Goal: Task Accomplishment & Management: Manage account settings

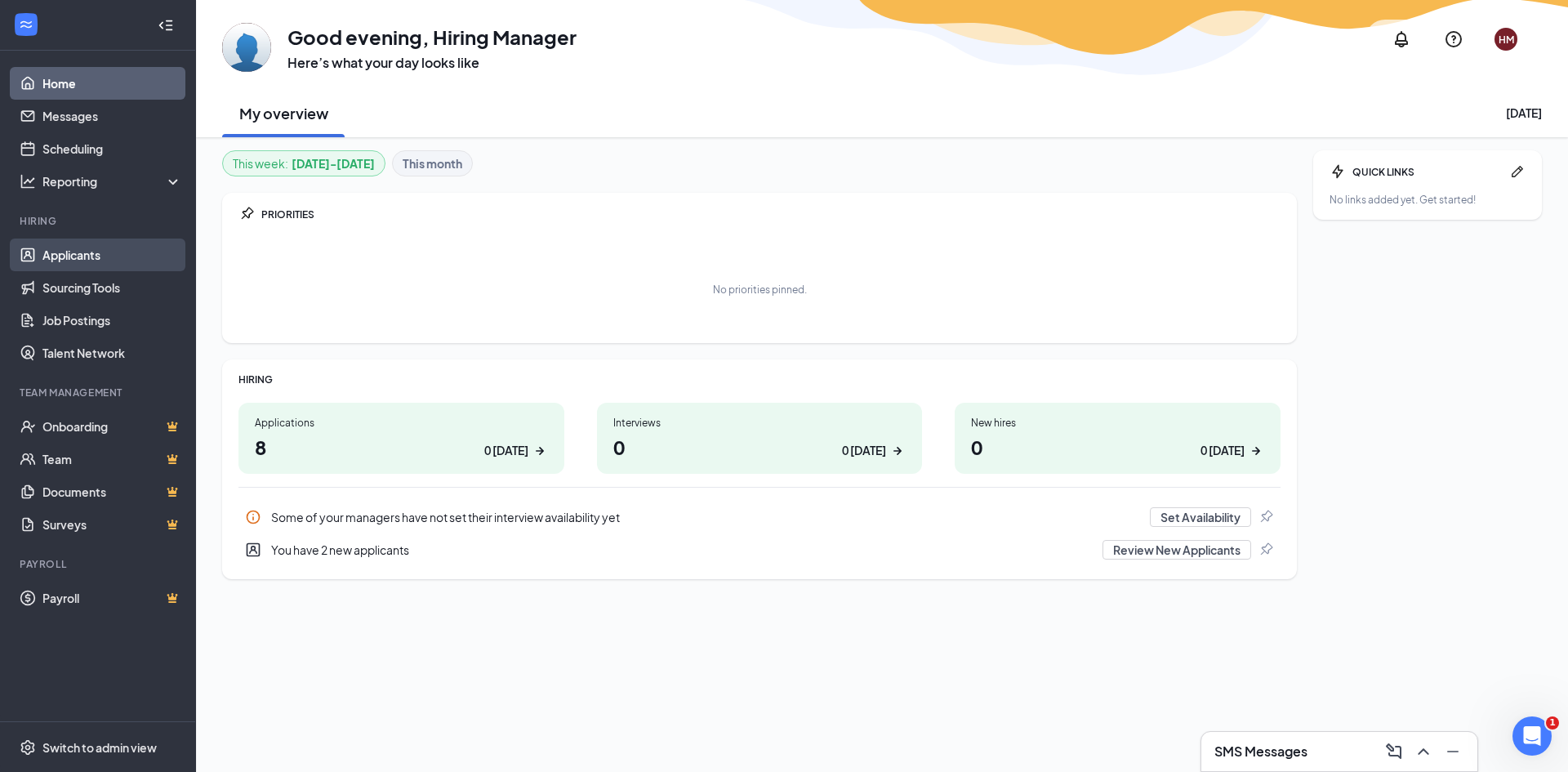
click at [99, 257] on link "Applicants" at bounding box center [113, 254] width 140 height 33
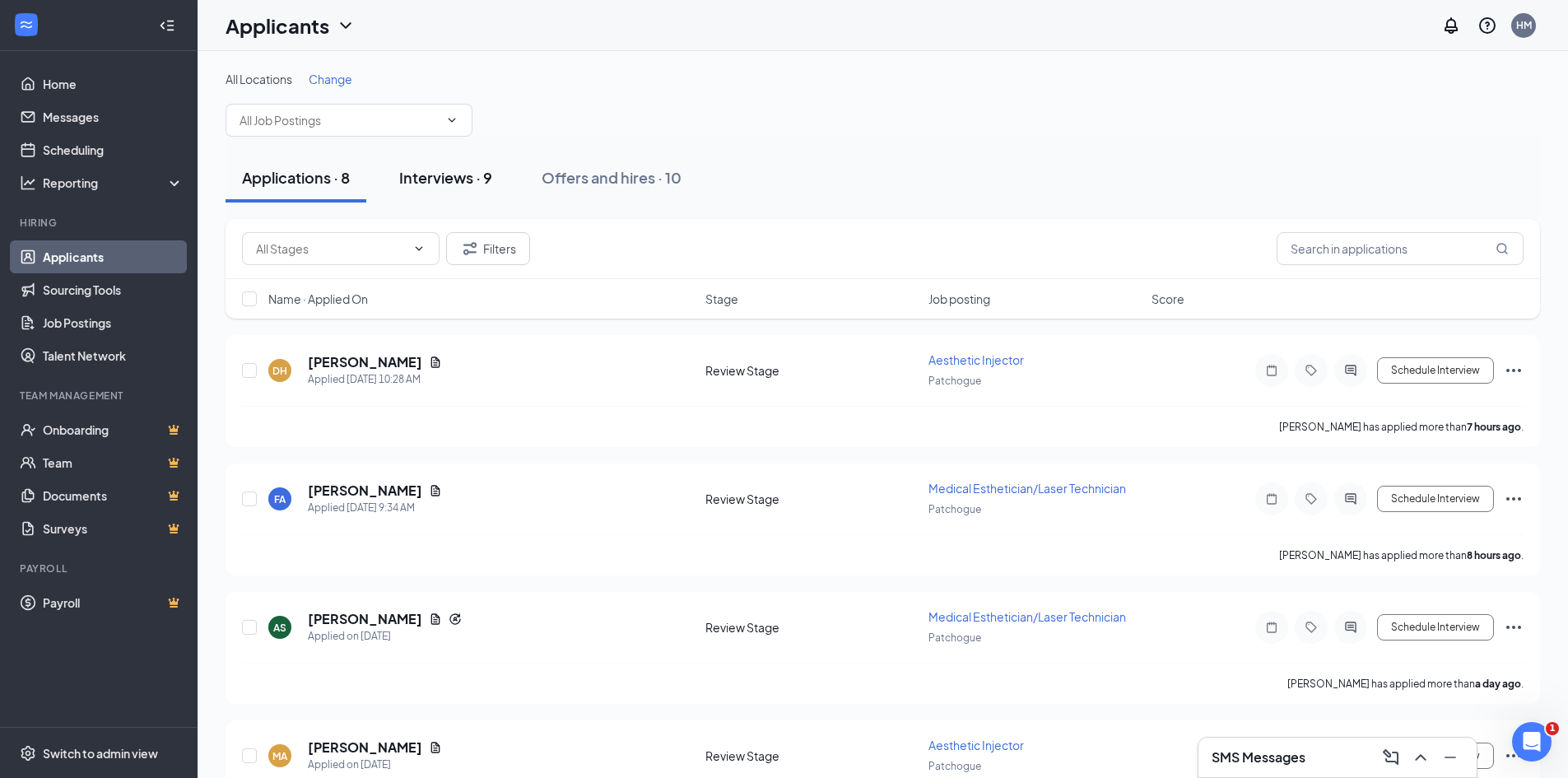
click at [462, 171] on div "Interviews · 9" at bounding box center [446, 177] width 93 height 21
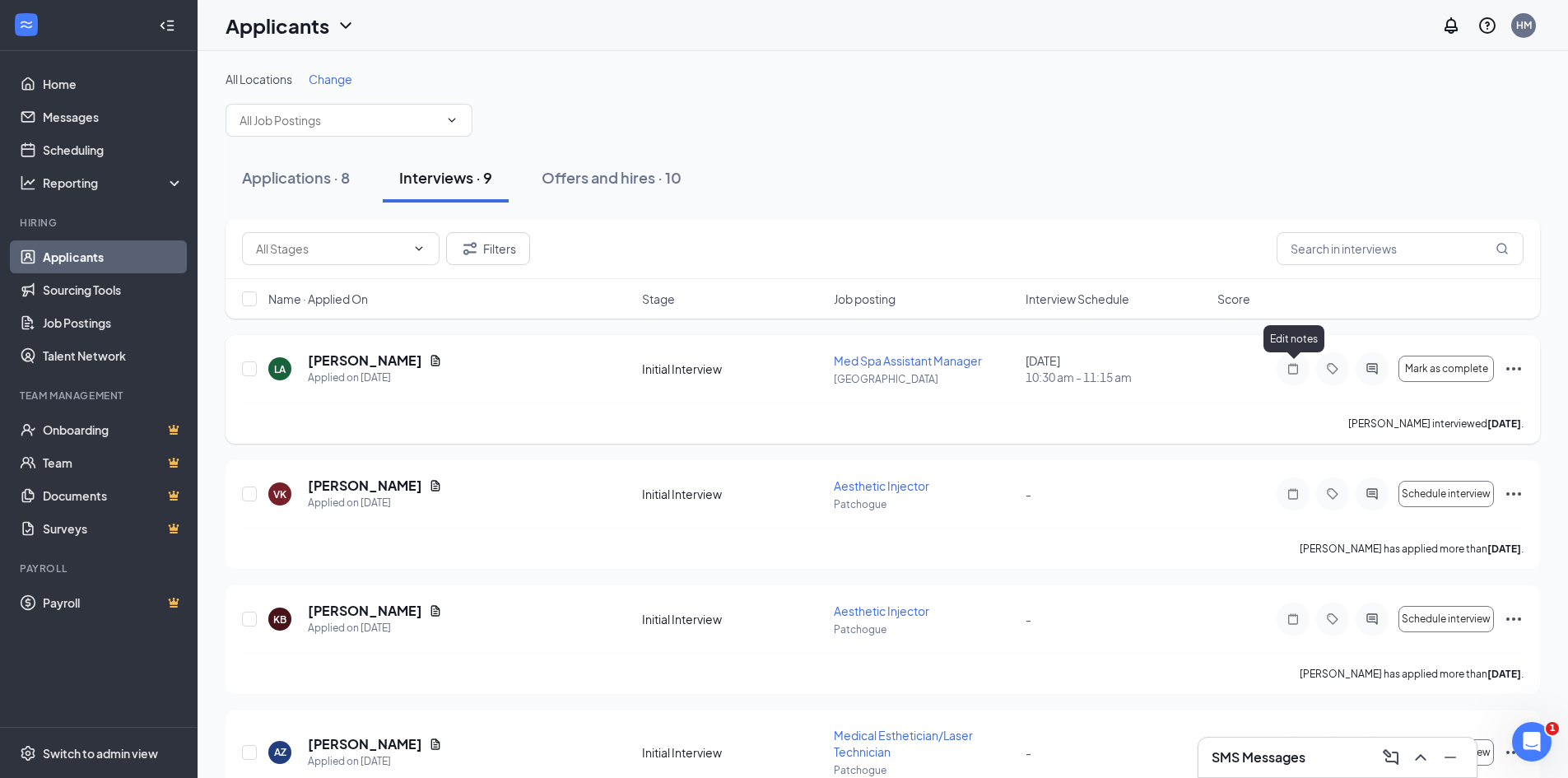
click at [1290, 372] on icon "Note" at bounding box center [1294, 368] width 20 height 13
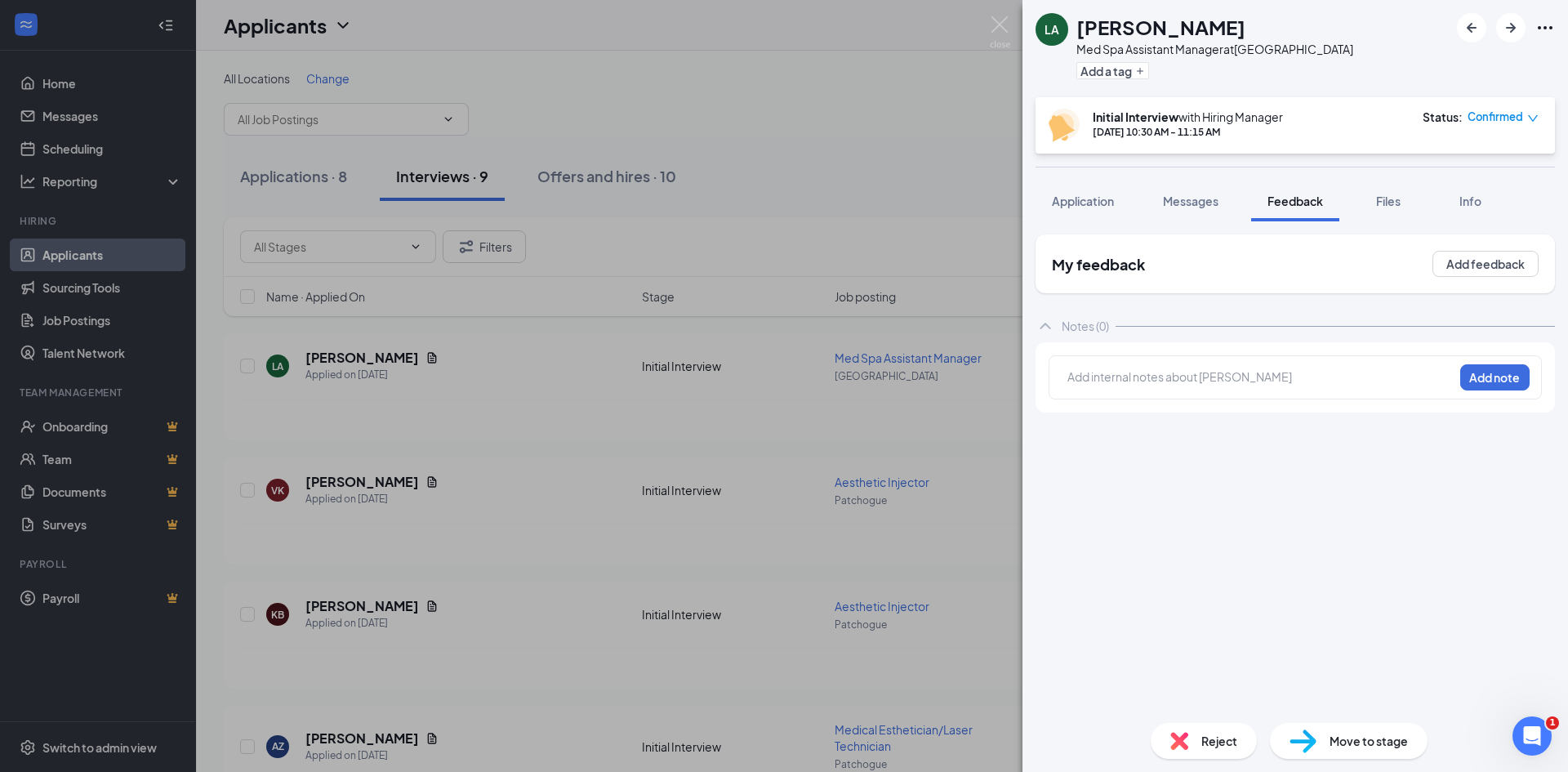
click at [1102, 386] on div at bounding box center [1260, 379] width 385 height 21
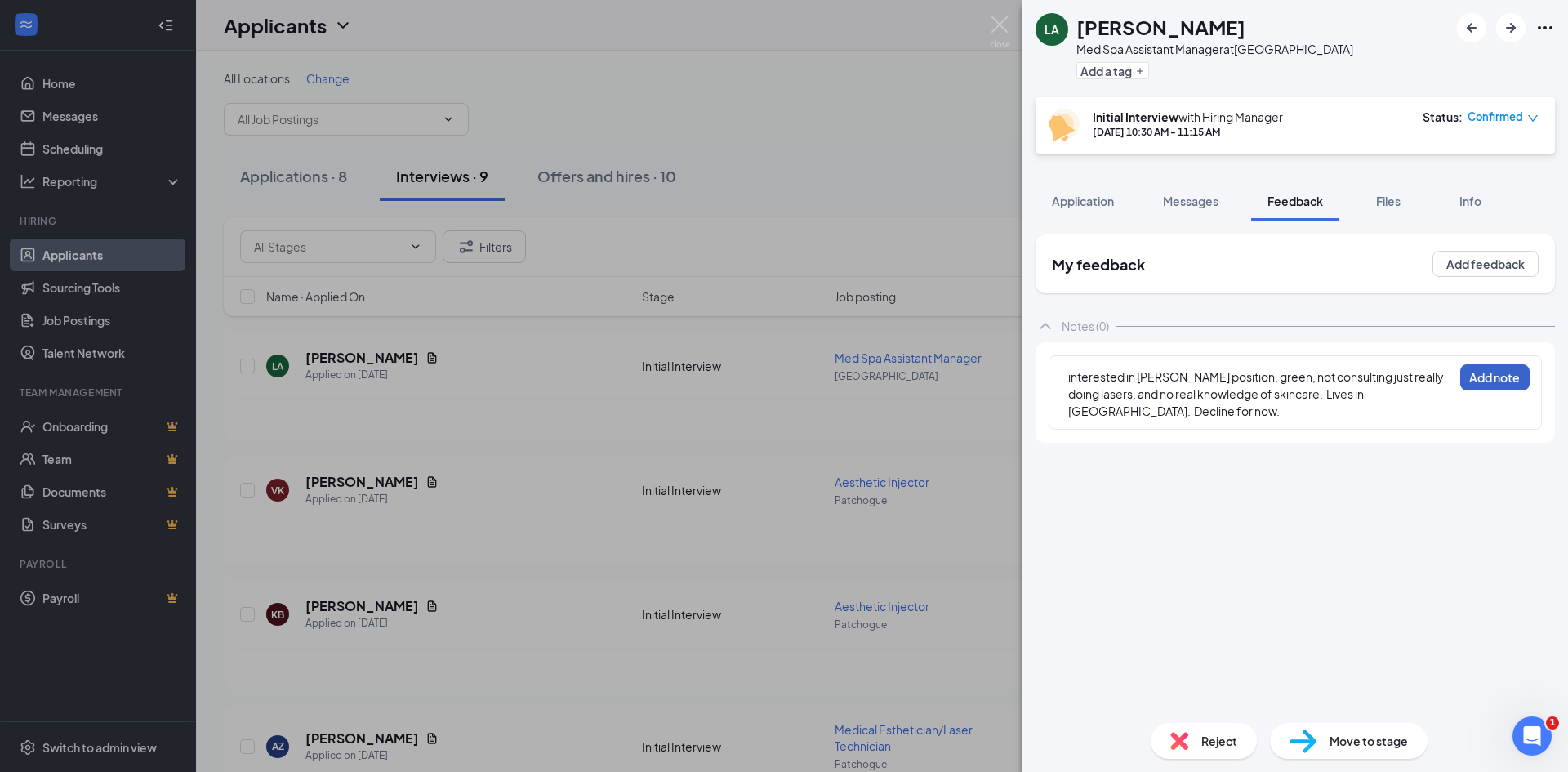
click at [1479, 373] on button "Add note" at bounding box center [1495, 377] width 69 height 26
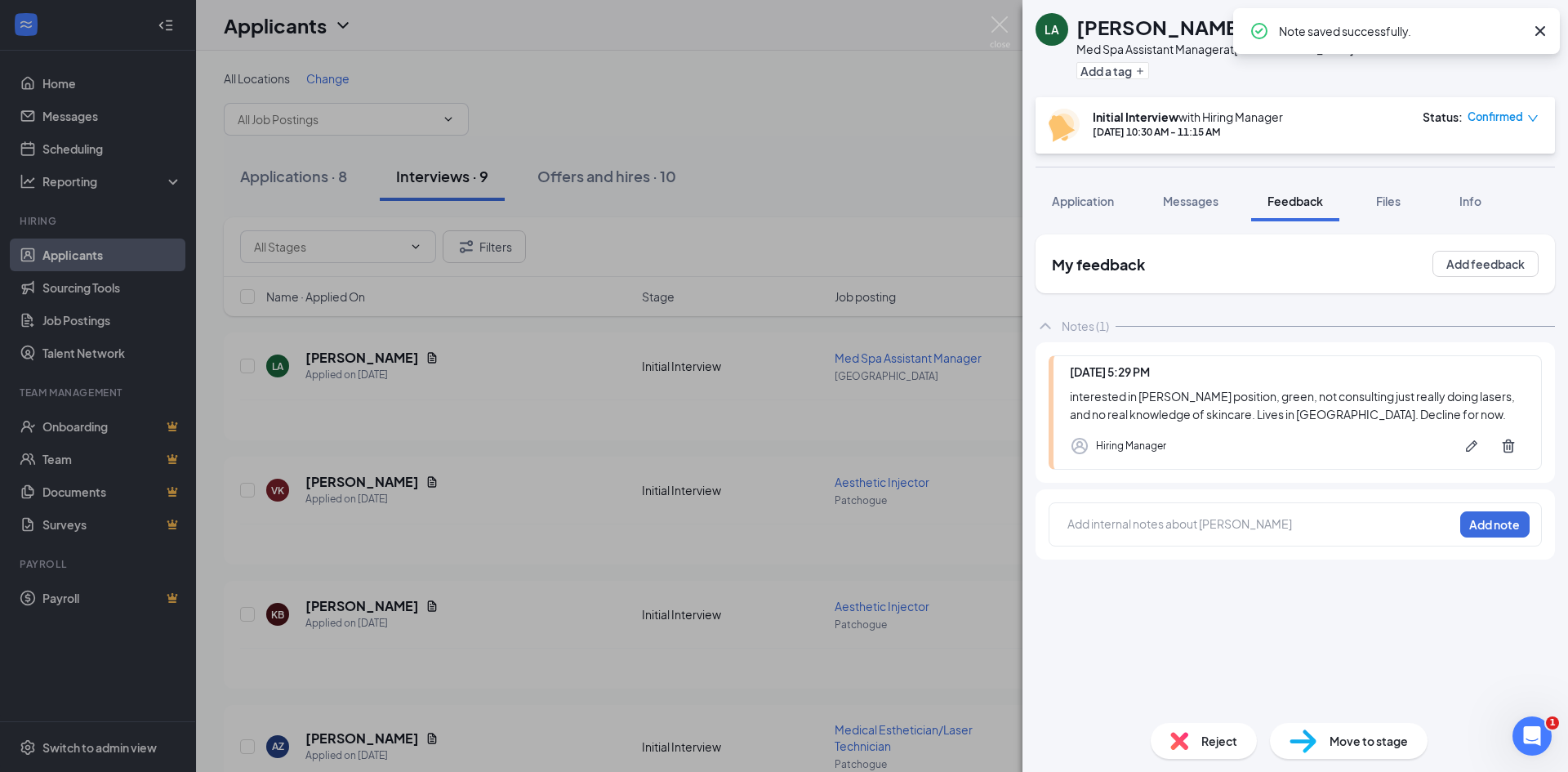
click at [702, 415] on div "LA Lauren Avena Med Spa Assistant Manager at East Northport Add a tag Initial I…" at bounding box center [784, 386] width 1568 height 772
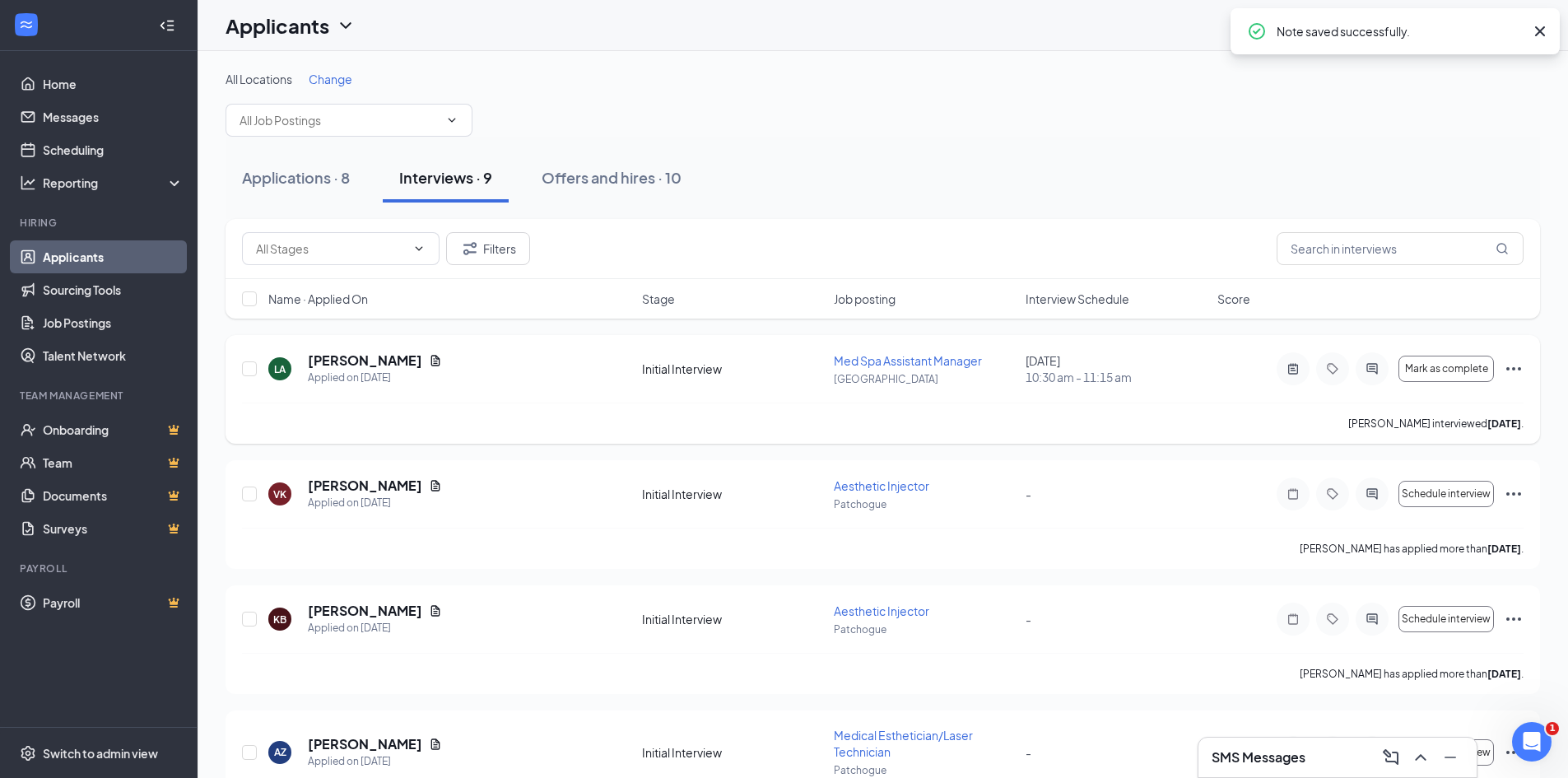
click at [1516, 366] on icon "Ellipses" at bounding box center [1514, 369] width 20 height 20
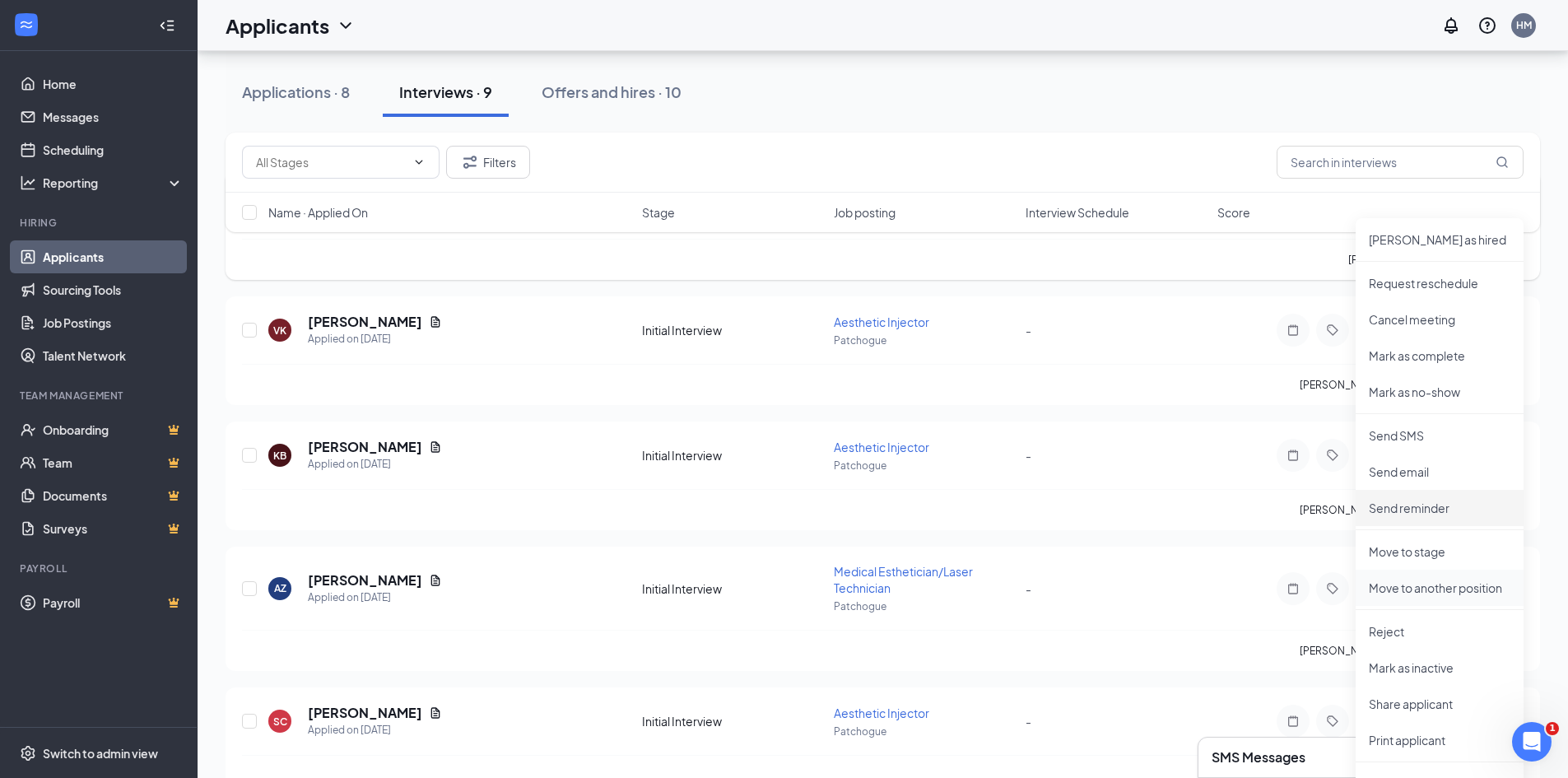
scroll to position [164, 0]
click at [1418, 554] on p "Move to stage" at bounding box center [1439, 550] width 141 height 16
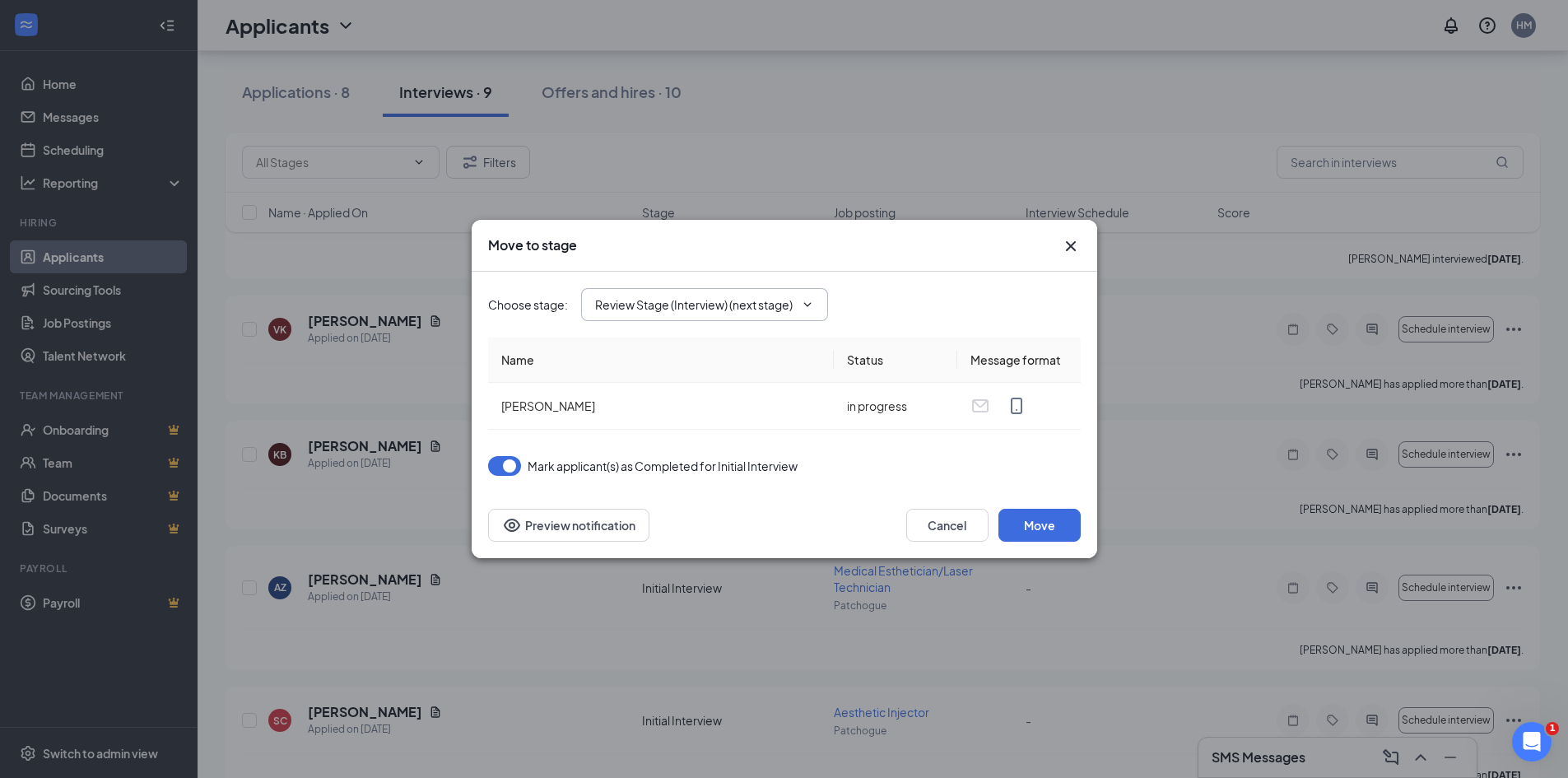
click at [727, 303] on input "Review Stage (Interview) (next stage)" at bounding box center [694, 305] width 199 height 18
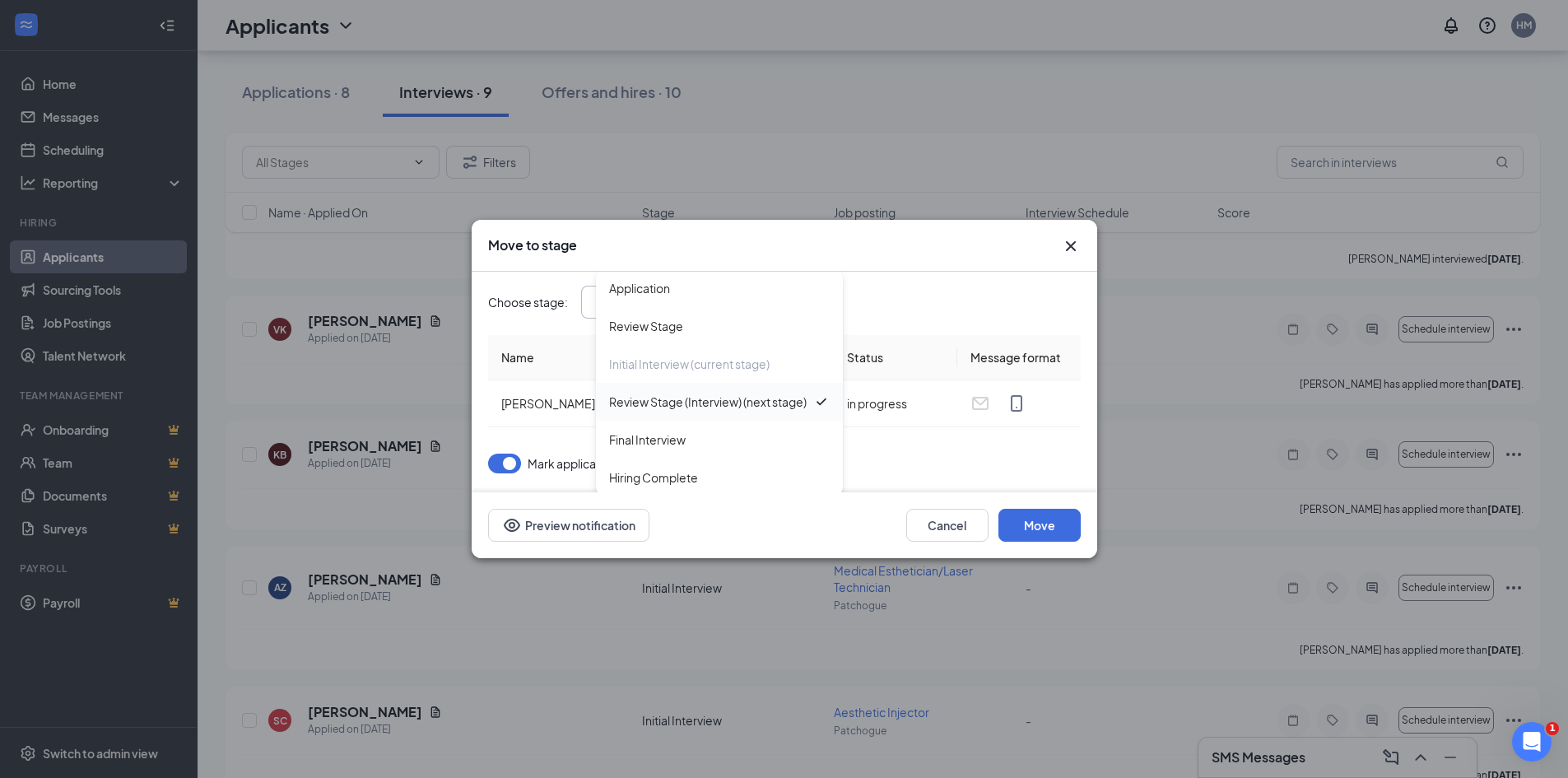
scroll to position [0, 0]
click at [1064, 247] on icon "Cross" at bounding box center [1071, 246] width 20 height 20
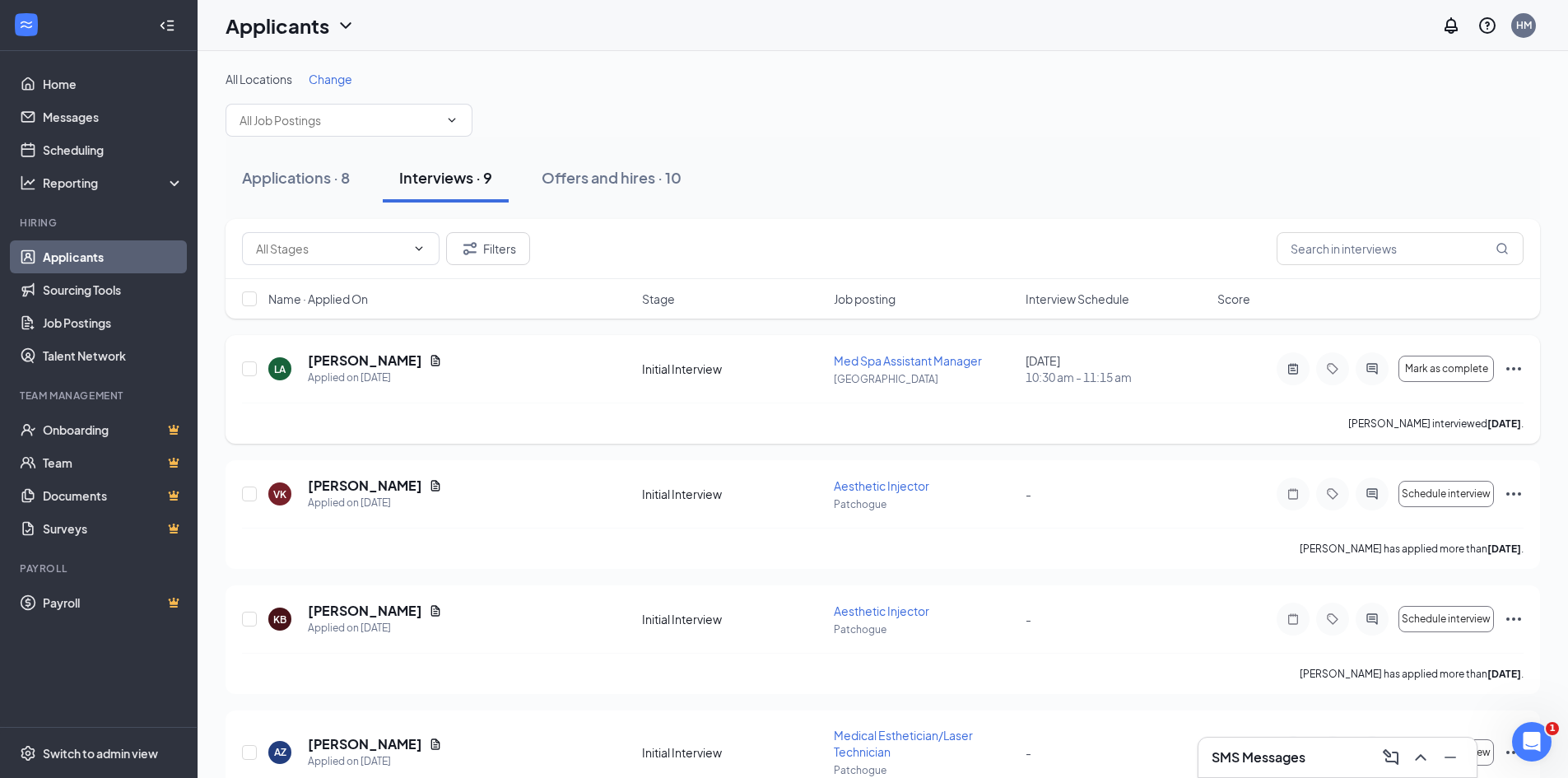
click at [1503, 366] on div "Mark as complete Mark as hired Request reschedule Cancel meeting Mark as comple…" at bounding box center [1400, 368] width 247 height 33
click at [1509, 367] on icon "Ellipses" at bounding box center [1514, 369] width 20 height 20
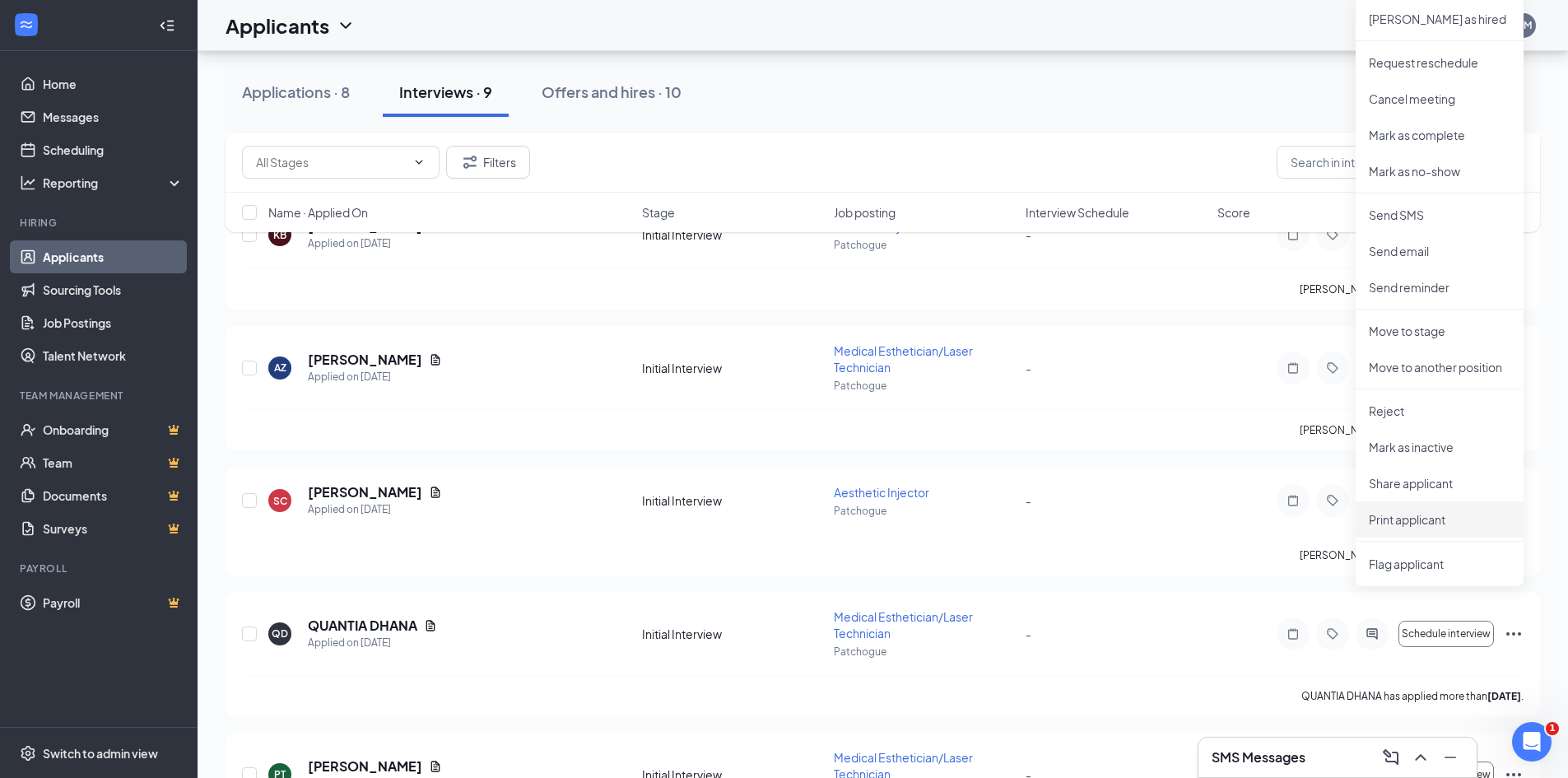
scroll to position [412, 0]
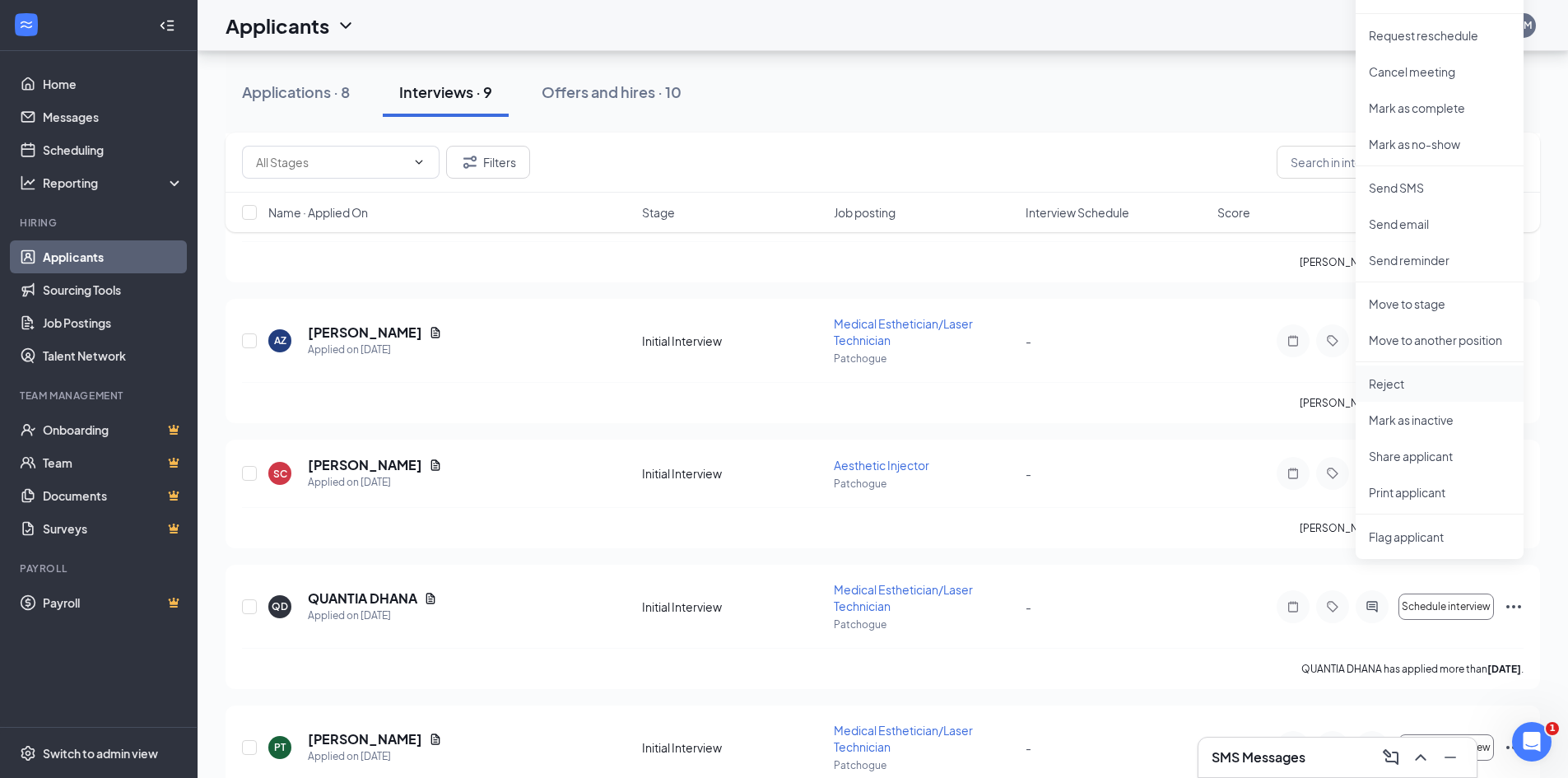
click at [1403, 386] on p "Reject" at bounding box center [1439, 383] width 141 height 16
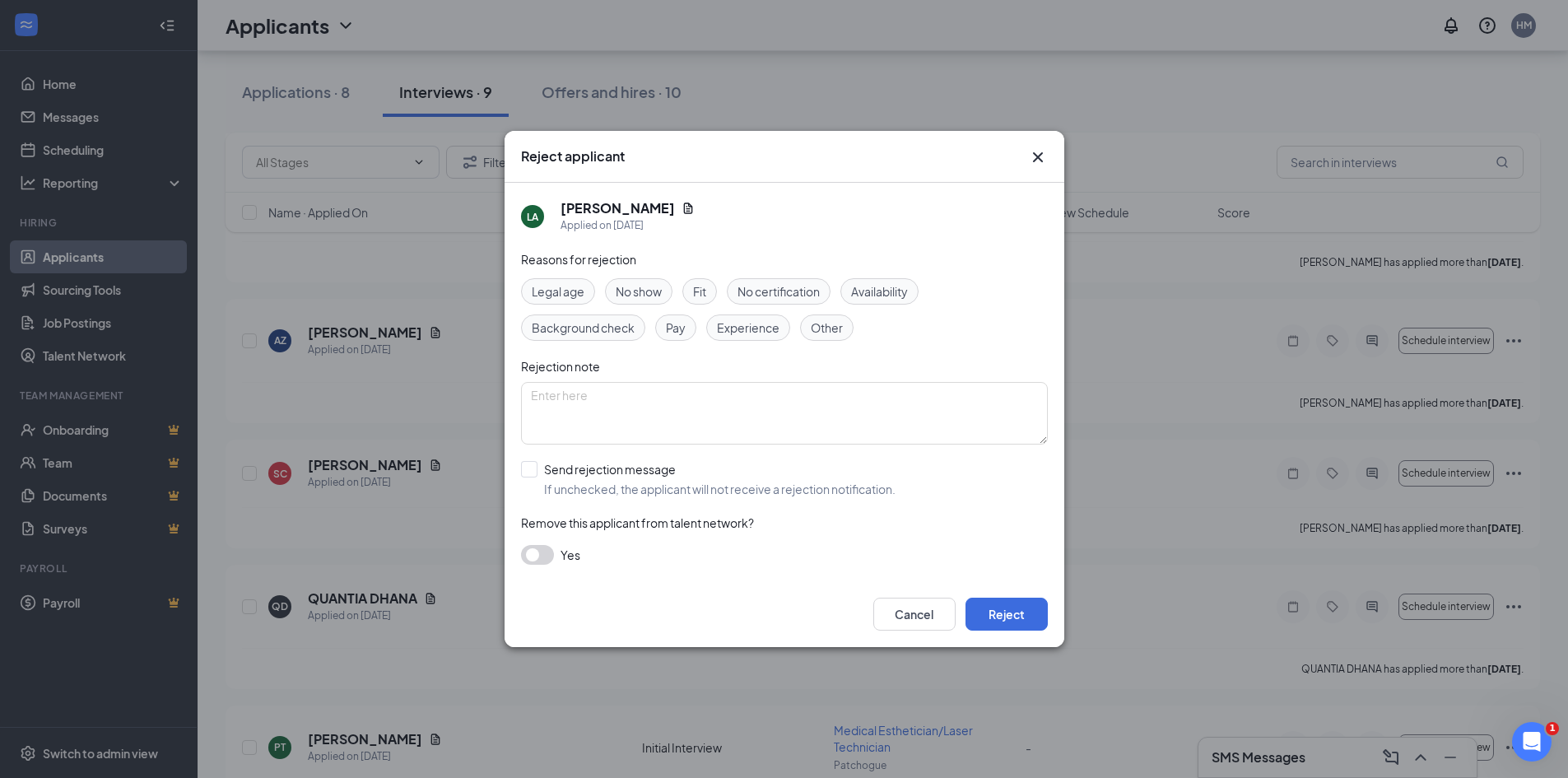
click at [725, 328] on span "Experience" at bounding box center [749, 328] width 63 height 18
click at [1007, 615] on button "Reject" at bounding box center [1007, 614] width 82 height 33
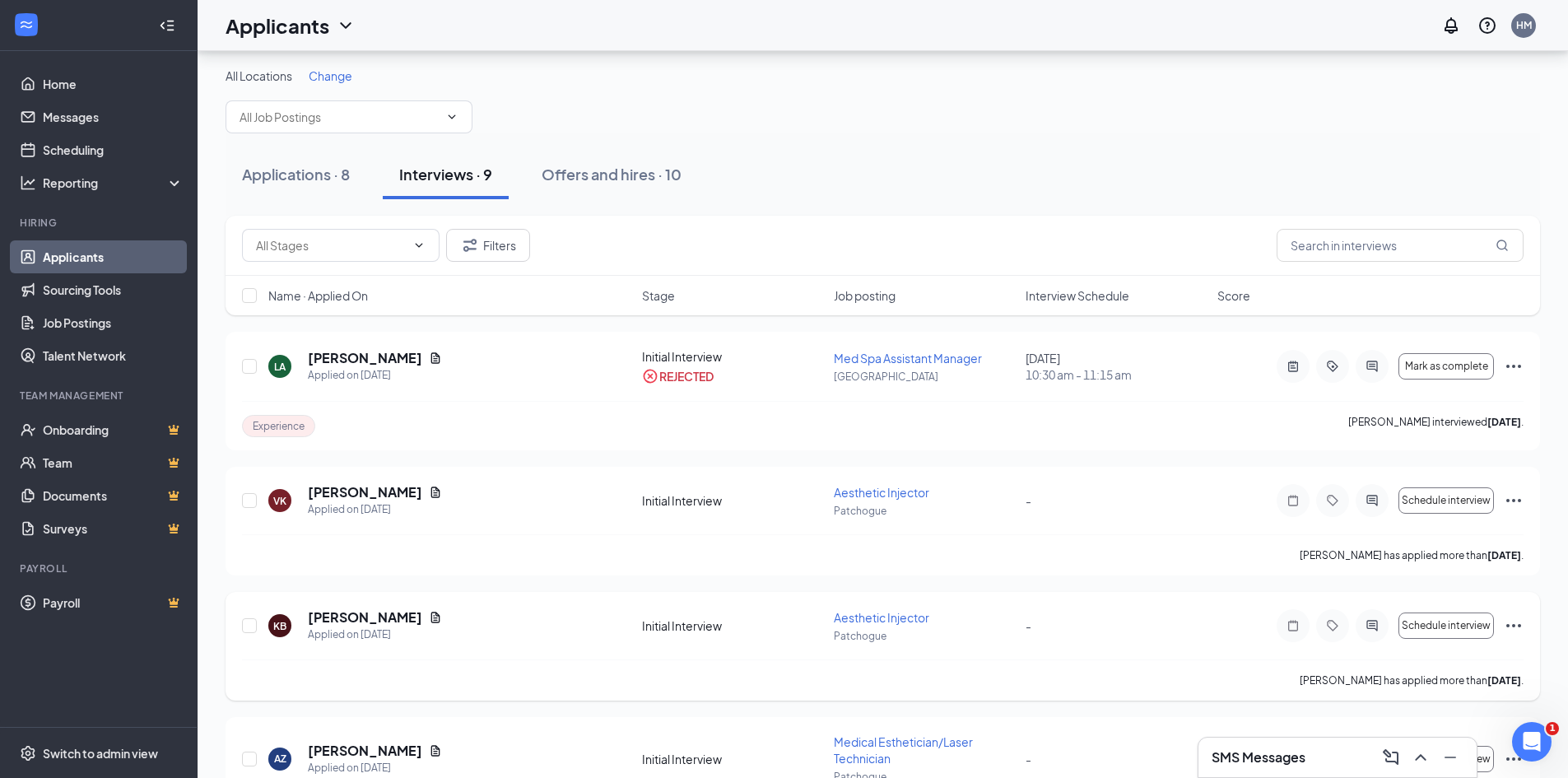
scroll to position [0, 0]
